Goal: Find contact information: Obtain details needed to contact an individual or organization

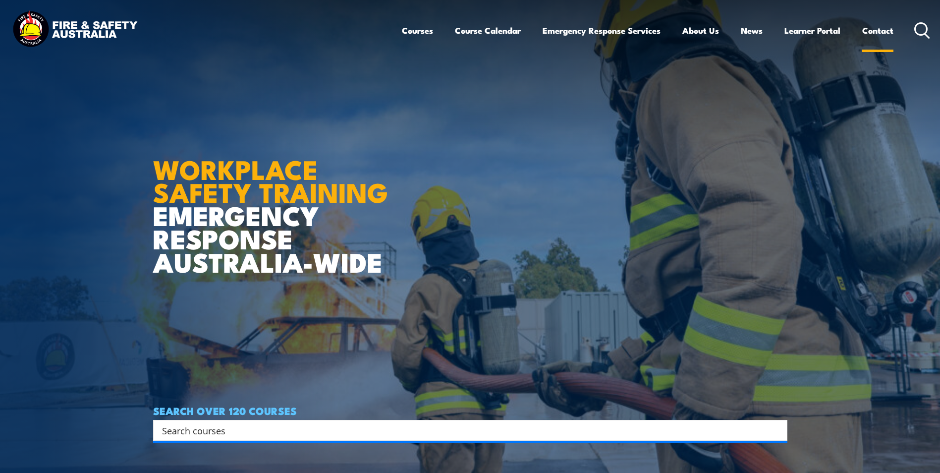
click at [886, 26] on link "Contact" at bounding box center [877, 30] width 31 height 26
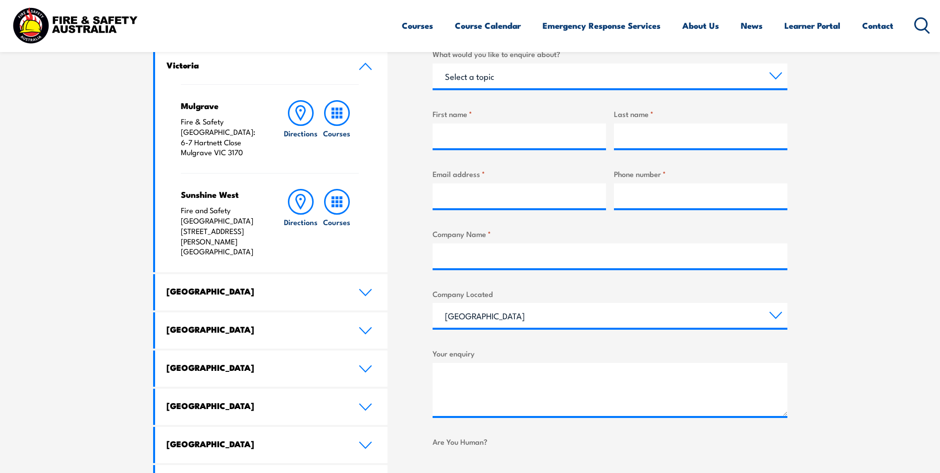
scroll to position [446, 0]
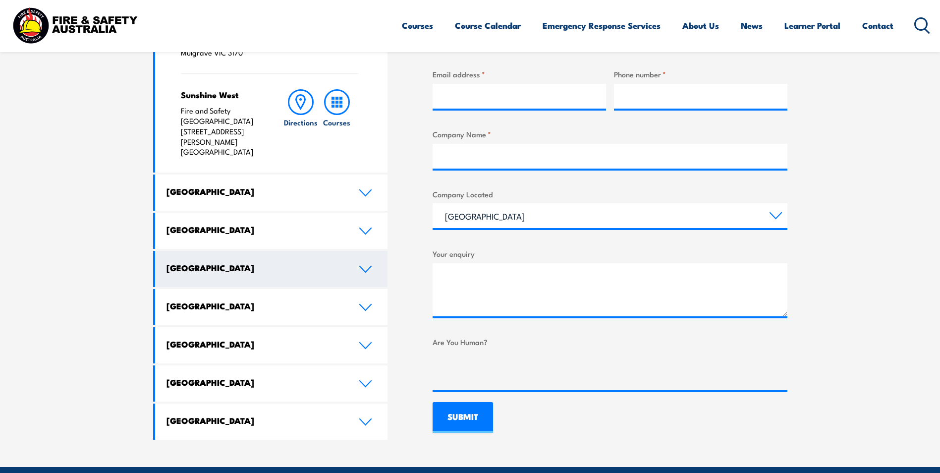
click at [362, 265] on icon at bounding box center [365, 269] width 13 height 8
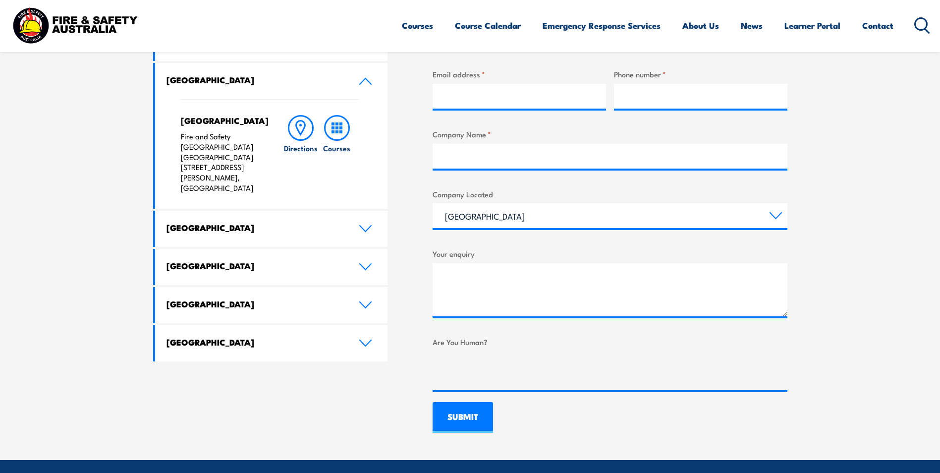
drag, startPoint x: 251, startPoint y: 173, endPoint x: 172, endPoint y: 139, distance: 85.9
click at [172, 139] on div "North Lake Fire and Safety [GEOGRAPHIC_DATA] [GEOGRAPHIC_DATA] [STREET_ADDRESS]…" at bounding box center [271, 153] width 233 height 109
drag, startPoint x: 172, startPoint y: 139, endPoint x: 201, endPoint y: 140, distance: 28.3
copy p "Fire and Safety [GEOGRAPHIC_DATA] [GEOGRAPHIC_DATA] [STREET_ADDRESS][PERSON_NAM…"
